Goal: Task Accomplishment & Management: Manage account settings

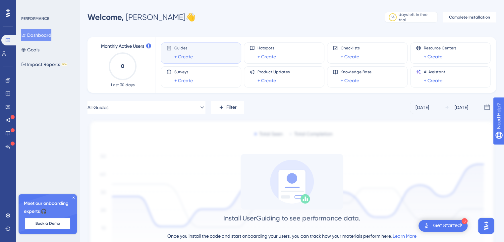
click at [74, 197] on icon at bounding box center [74, 198] width 4 height 4
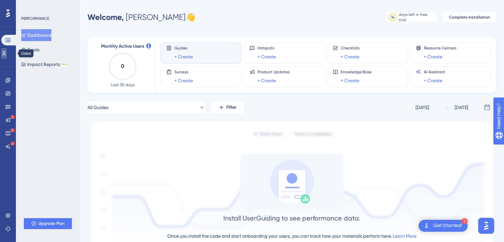
click at [7, 54] on link at bounding box center [3, 53] width 5 height 11
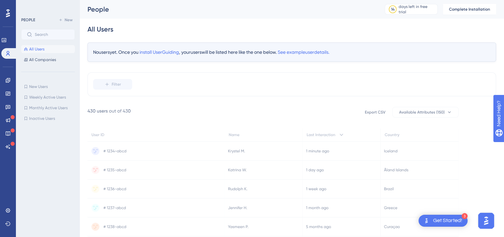
click at [9, 17] on icon at bounding box center [8, 13] width 4 height 9
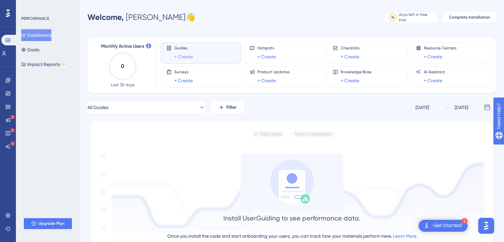
click at [187, 54] on link "+ Create" at bounding box center [183, 57] width 19 height 8
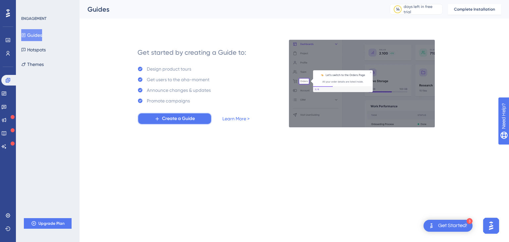
click at [177, 118] on span "Create a Guide" at bounding box center [178, 119] width 33 height 8
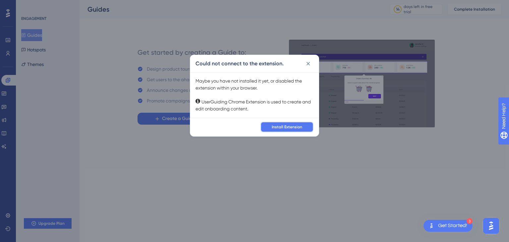
click at [294, 129] on span "Install Extension" at bounding box center [287, 126] width 30 height 5
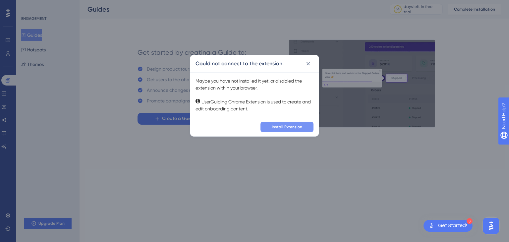
click at [290, 125] on span "Install Extension" at bounding box center [287, 126] width 30 height 5
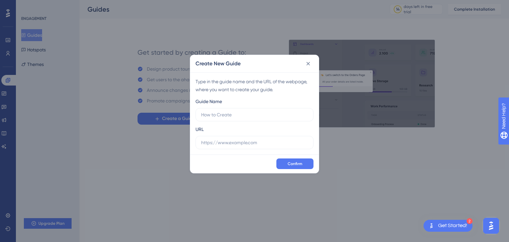
click at [254, 152] on div "Type in the guide name and the URL of the webpage, where you want to create you…" at bounding box center [254, 113] width 129 height 82
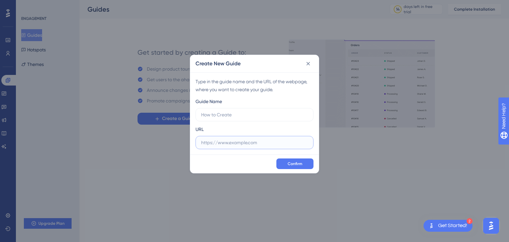
click at [247, 145] on input "text" at bounding box center [254, 142] width 107 height 7
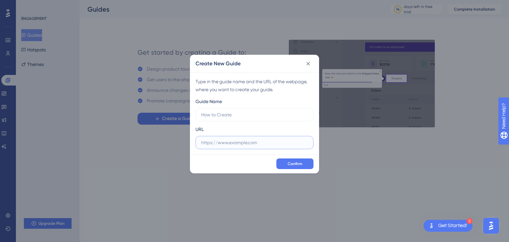
click at [233, 142] on input "text" at bounding box center [254, 142] width 107 height 7
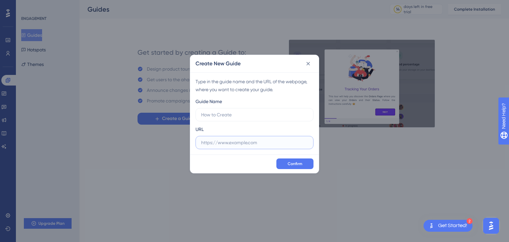
paste input "[URL][DOMAIN_NAME]"
type input "[URL][DOMAIN_NAME]"
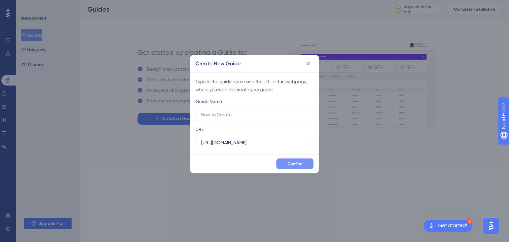
click at [305, 164] on button "Confirm" at bounding box center [294, 163] width 37 height 11
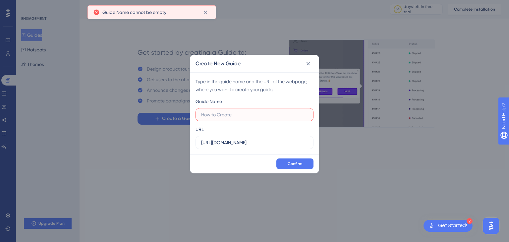
click at [248, 117] on input "text" at bounding box center [254, 114] width 107 height 7
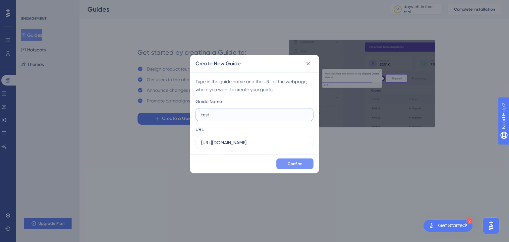
type input "test"
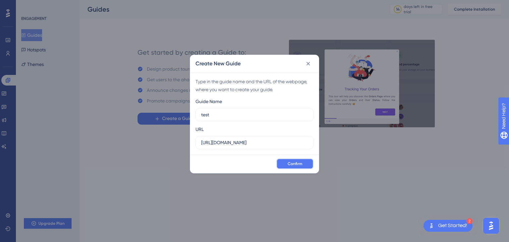
click at [290, 165] on span "Confirm" at bounding box center [295, 163] width 15 height 5
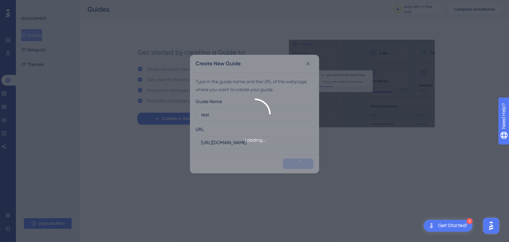
click at [290, 165] on div "Loading..." at bounding box center [254, 121] width 509 height 242
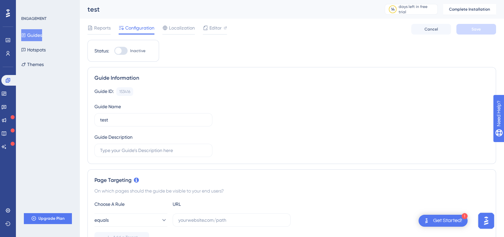
click at [56, 66] on div "Guides Hotspots Themes" at bounding box center [48, 49] width 54 height 41
click at [40, 64] on button "Themes" at bounding box center [32, 64] width 23 height 12
click at [38, 49] on button "Hotspots" at bounding box center [33, 50] width 25 height 12
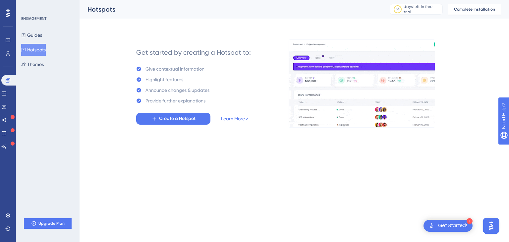
click at [45, 27] on div "ENGAGEMENT Guides Hotspots Themes" at bounding box center [48, 43] width 54 height 54
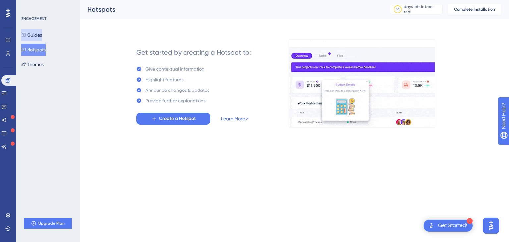
click at [36, 40] on button "Guides" at bounding box center [31, 35] width 21 height 12
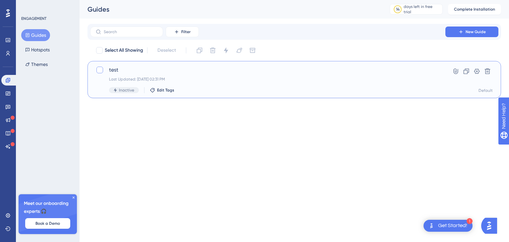
click at [103, 69] on div at bounding box center [99, 70] width 7 height 7
checkbox input "true"
click at [224, 51] on icon at bounding box center [226, 50] width 7 height 7
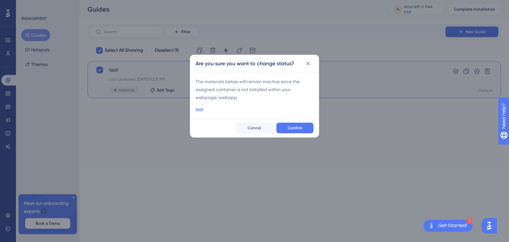
click at [198, 110] on link "test" at bounding box center [200, 109] width 8 height 8
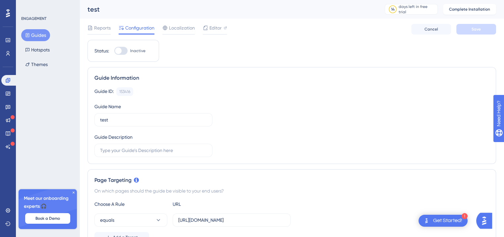
click at [120, 54] on div at bounding box center [120, 51] width 13 height 8
click at [114, 51] on input "Inactive" at bounding box center [114, 51] width 0 height 0
checkbox input "false"
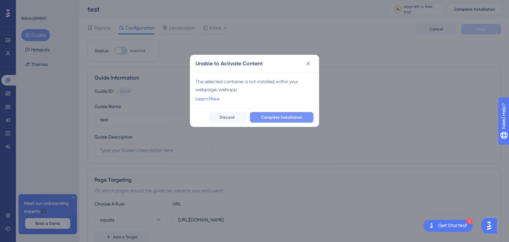
click at [284, 114] on button "Complete Installation" at bounding box center [282, 117] width 64 height 11
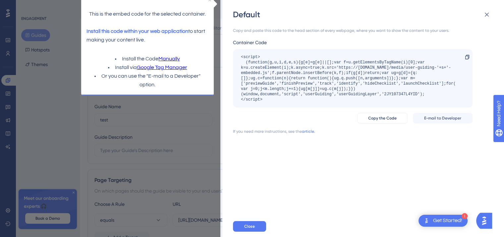
click at [206, 89] on html "This is the embed code for the selected container. Install this code within you…" at bounding box center [147, 38] width 146 height 99
click at [486, 15] on icon at bounding box center [487, 15] width 4 height 4
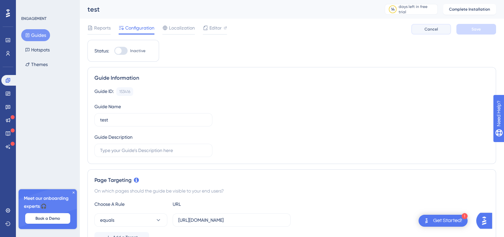
click at [428, 31] on span "Cancel" at bounding box center [432, 29] width 14 height 5
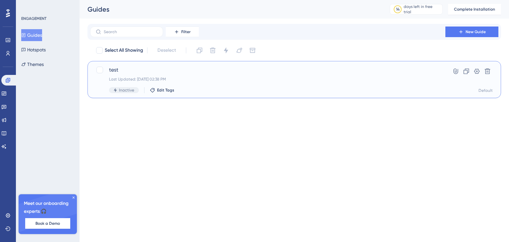
click at [158, 70] on span "test" at bounding box center [267, 70] width 317 height 8
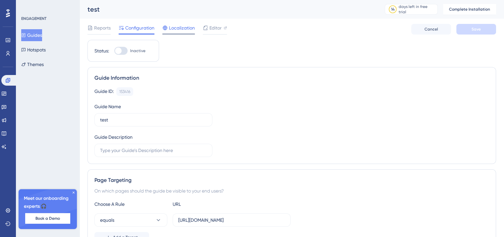
click at [177, 25] on span "Localization" at bounding box center [182, 28] width 26 height 8
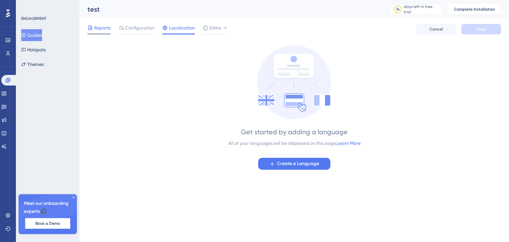
click at [109, 29] on span "Reports" at bounding box center [102, 28] width 17 height 8
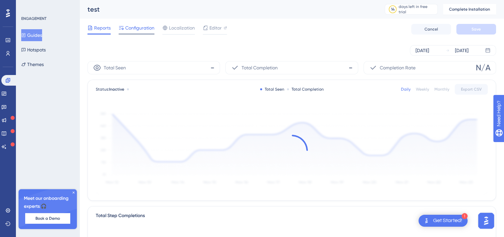
click at [138, 27] on span "Configuration" at bounding box center [139, 28] width 29 height 8
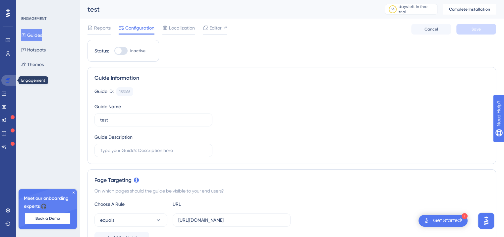
click at [8, 83] on icon at bounding box center [7, 80] width 5 height 5
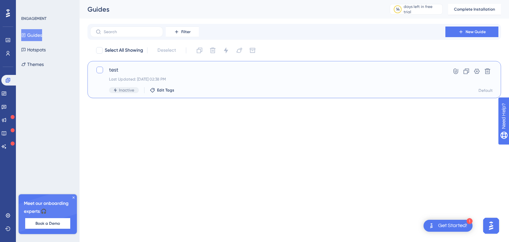
click at [102, 69] on div at bounding box center [99, 70] width 7 height 7
checkbox input "true"
click at [181, 77] on div "Last Updated: [DATE] 02:38 PM" at bounding box center [267, 79] width 317 height 5
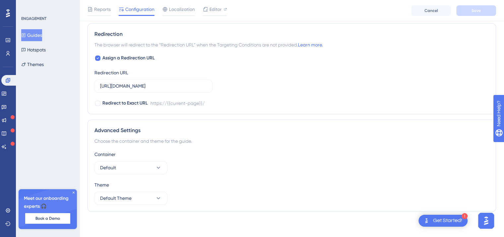
scroll to position [207, 0]
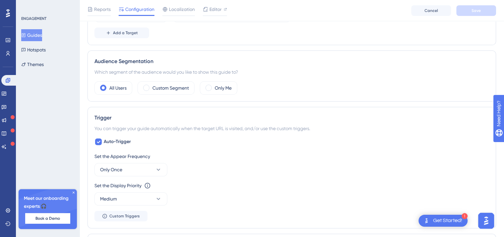
click at [87, 12] on div "Reports Configuration Localization Editor Cancel Save" at bounding box center [292, 10] width 425 height 21
click at [91, 12] on icon at bounding box center [89, 9] width 5 height 5
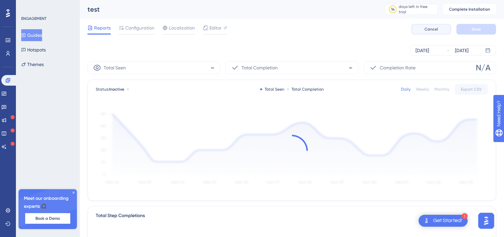
click at [433, 29] on span "Cancel" at bounding box center [432, 29] width 14 height 5
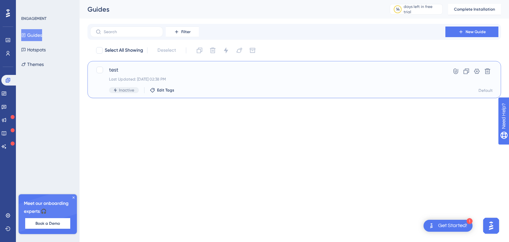
click at [361, 87] on div "Inactive Edit Tags" at bounding box center [267, 90] width 317 height 6
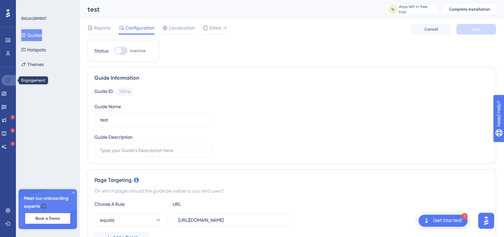
click at [7, 82] on icon at bounding box center [7, 80] width 5 height 5
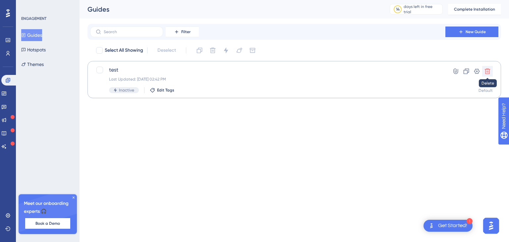
click at [489, 72] on icon at bounding box center [488, 72] width 6 height 6
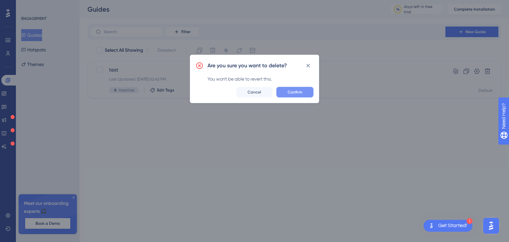
click at [293, 88] on button "Confirm" at bounding box center [294, 92] width 37 height 11
